Goal: Task Accomplishment & Management: Manage account settings

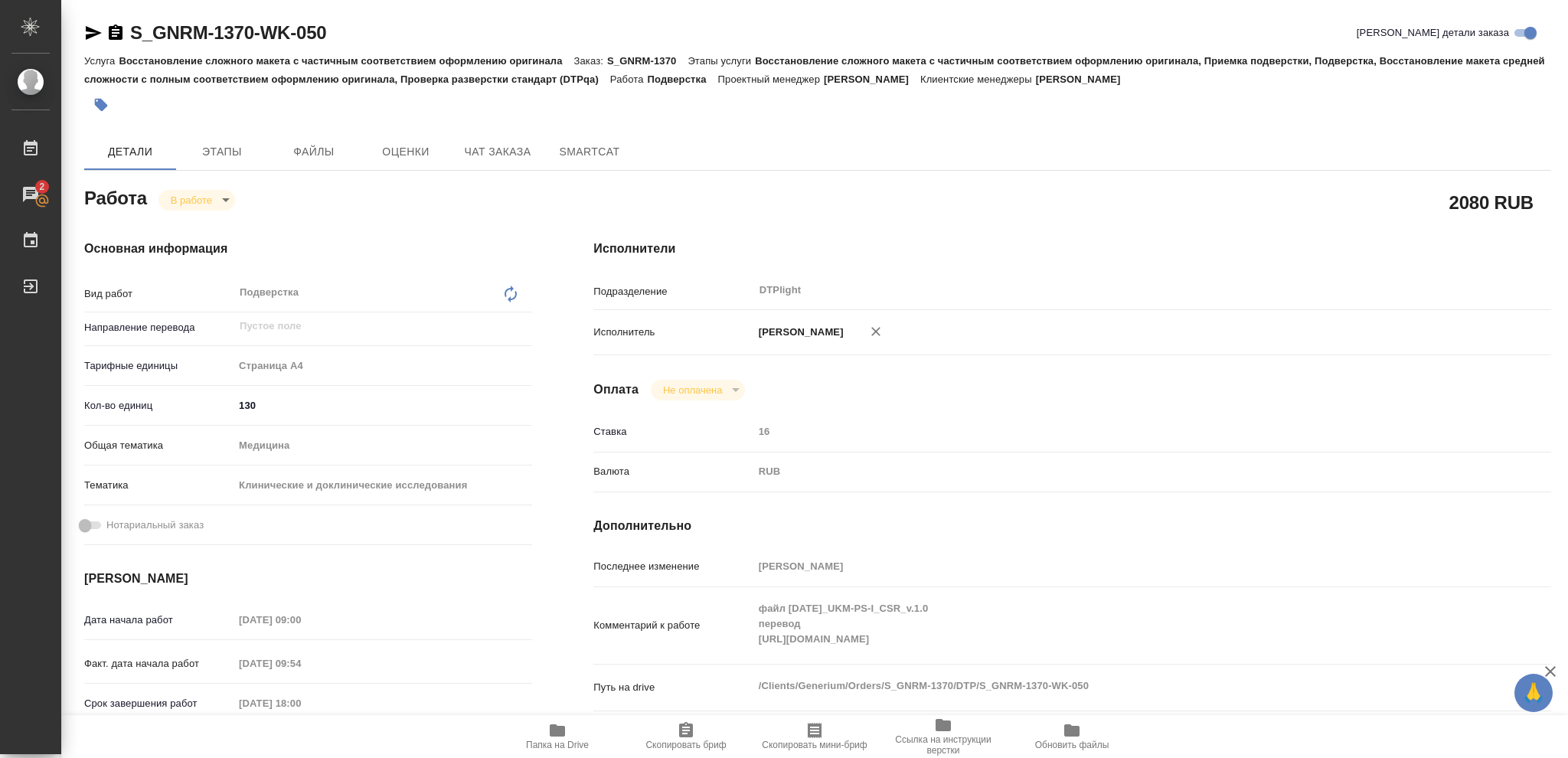
click at [537, 738] on span "Папка на Drive" at bounding box center [557, 735] width 110 height 29
click at [219, 185] on div "Работа В работе inProgress" at bounding box center [308, 197] width 448 height 28
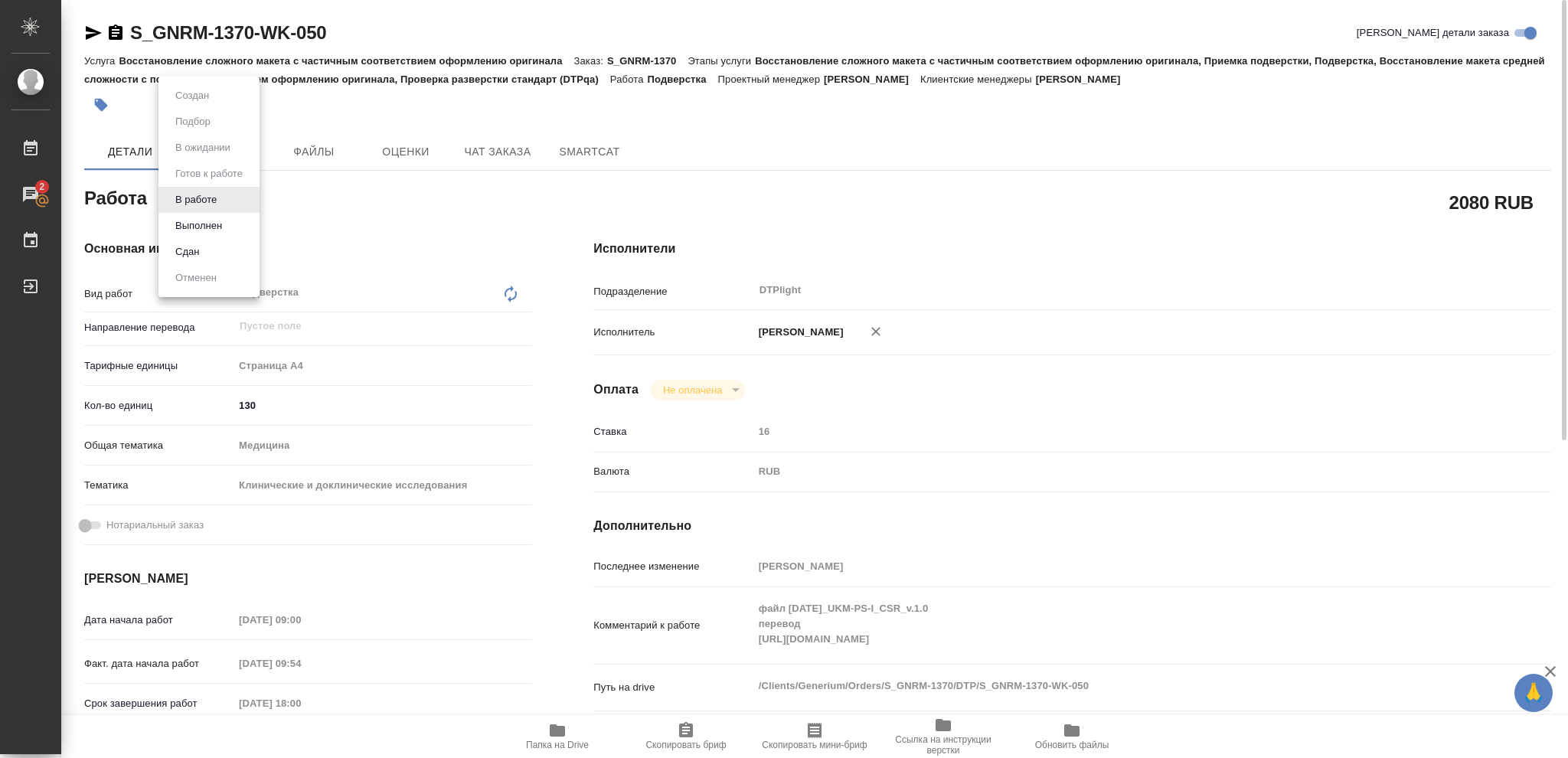
click at [221, 195] on body "🙏 .cls-1 fill:#fff; AWATERA Vasileva Olga Работы 2 Чаты График Выйти S_GNRM-137…" at bounding box center [784, 379] width 1568 height 758
click at [221, 229] on button "Выполнен" at bounding box center [199, 226] width 56 height 17
type textarea "x"
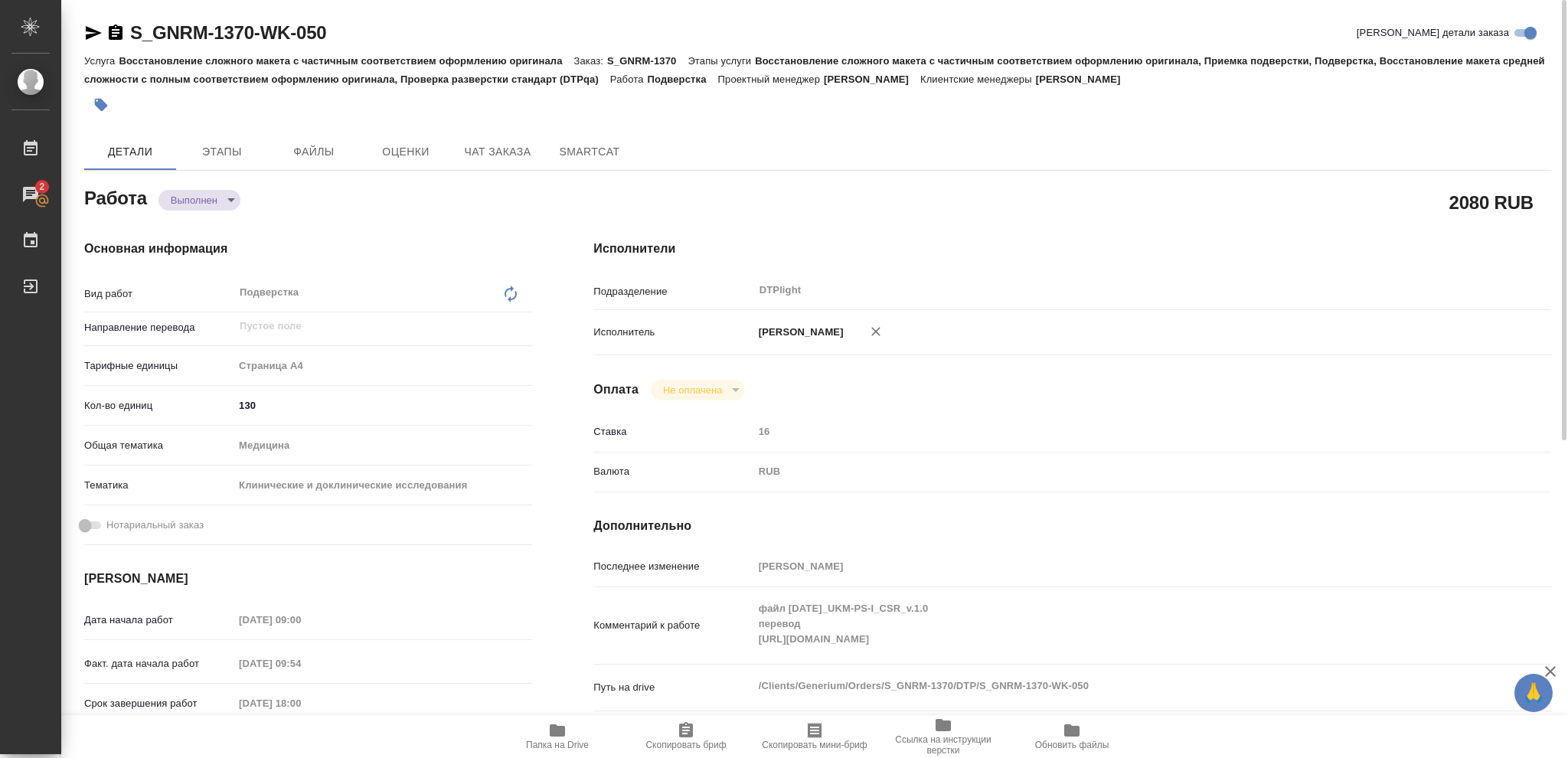
type textarea "x"
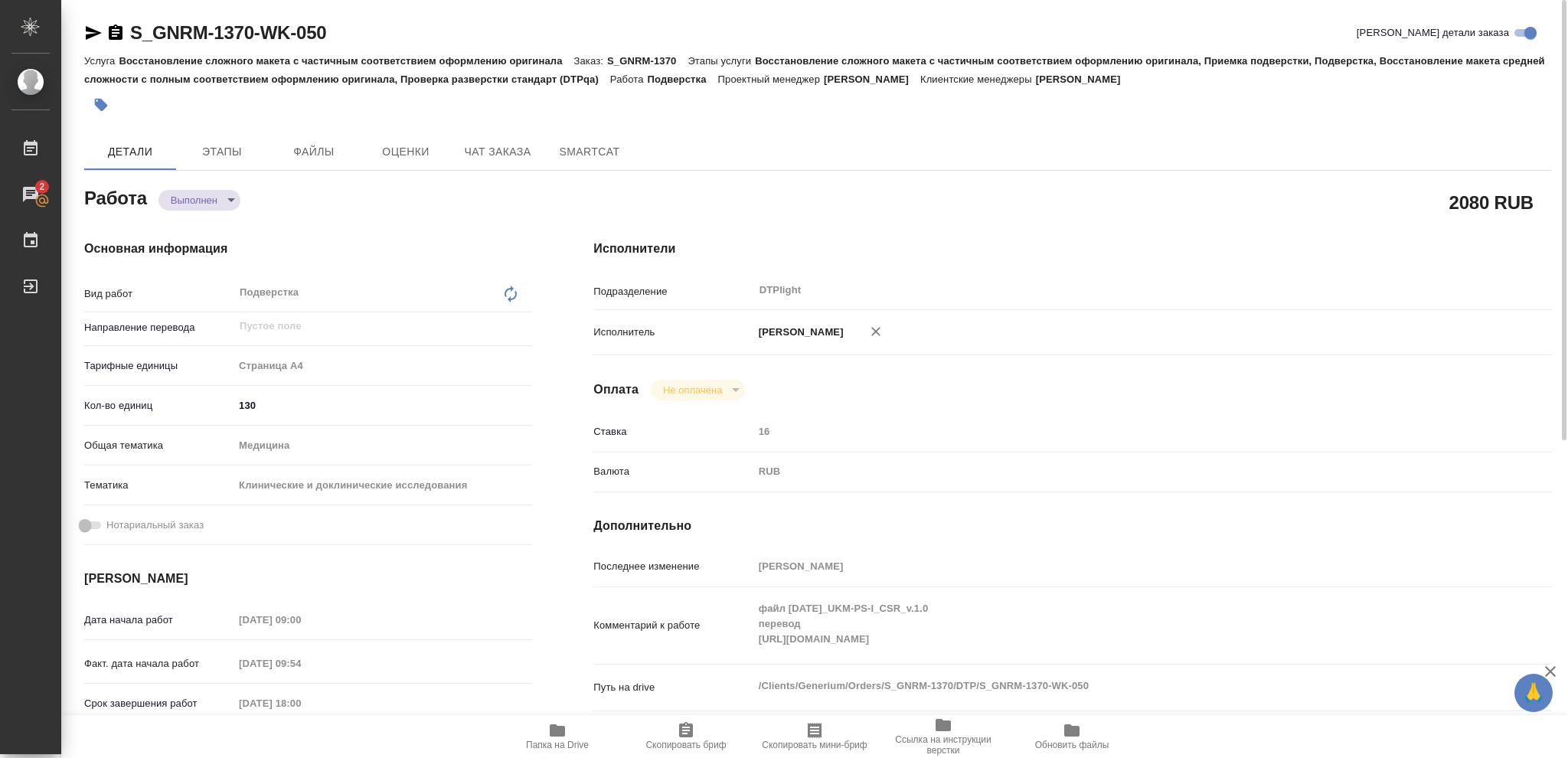
type textarea "x"
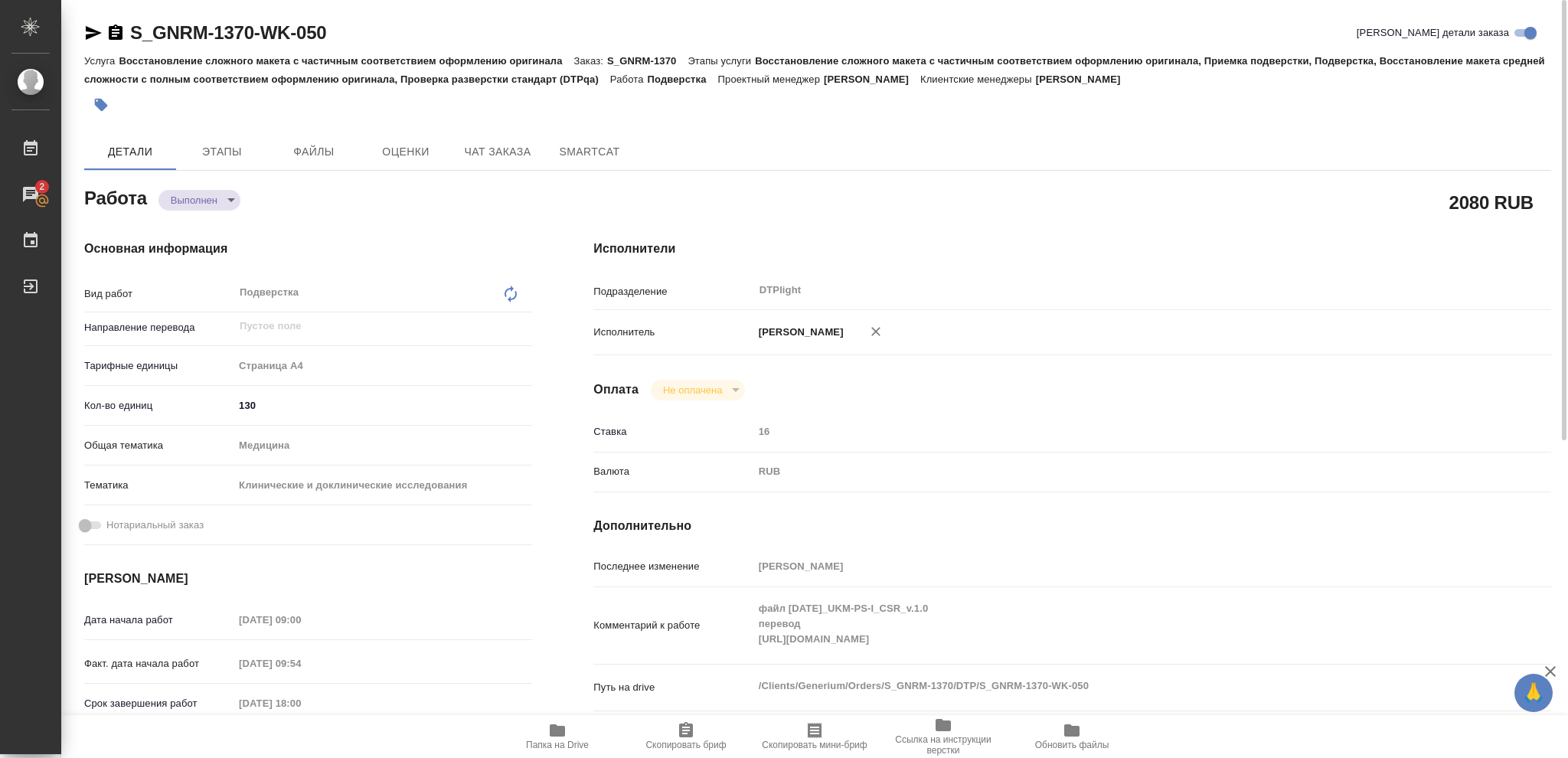
type textarea "x"
click at [90, 28] on icon "button" at bounding box center [94, 33] width 16 height 14
